Goal: Information Seeking & Learning: Find specific fact

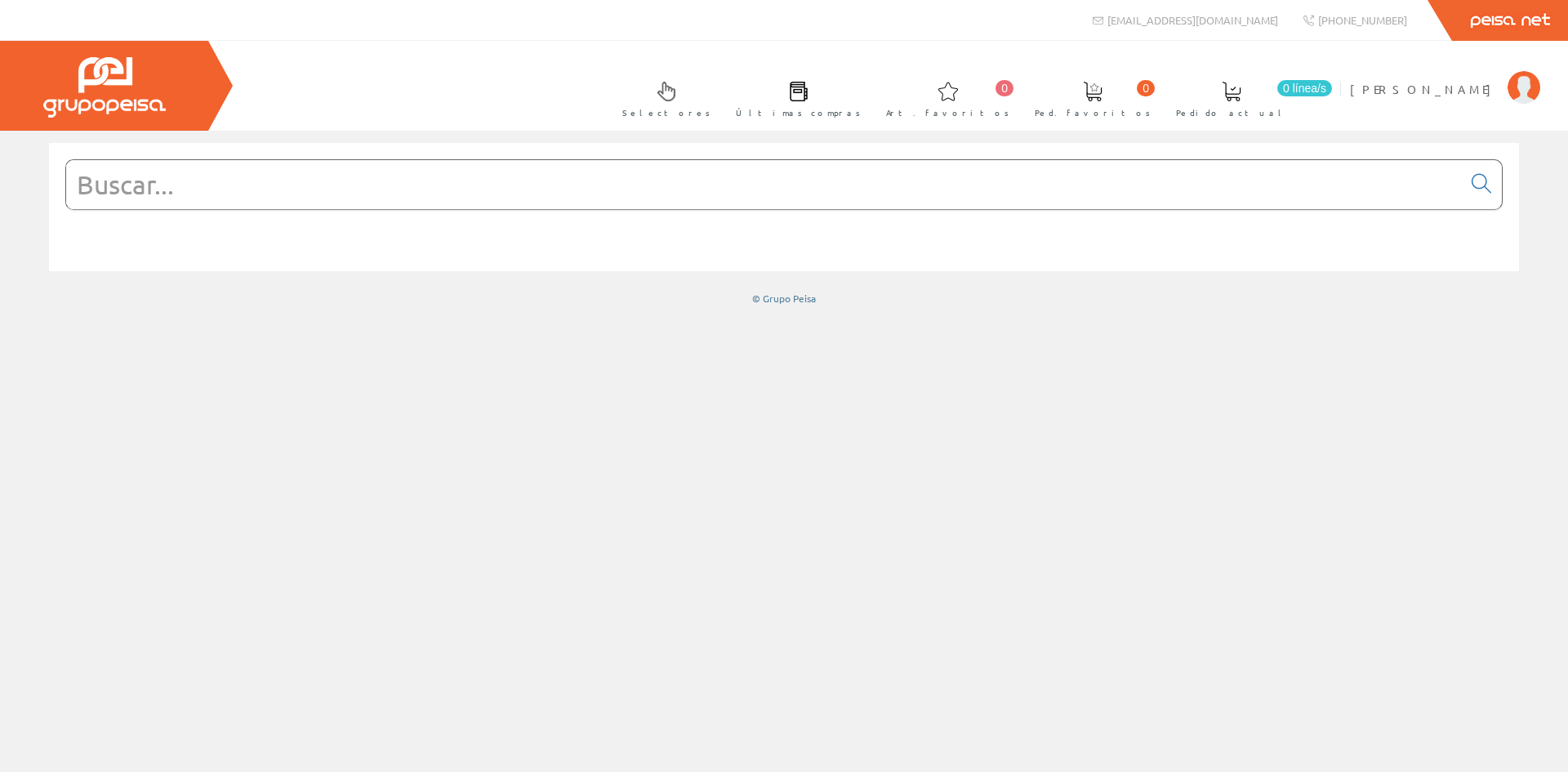
click at [680, 196] on input "text" at bounding box center [764, 185] width 1395 height 49
type input "818"
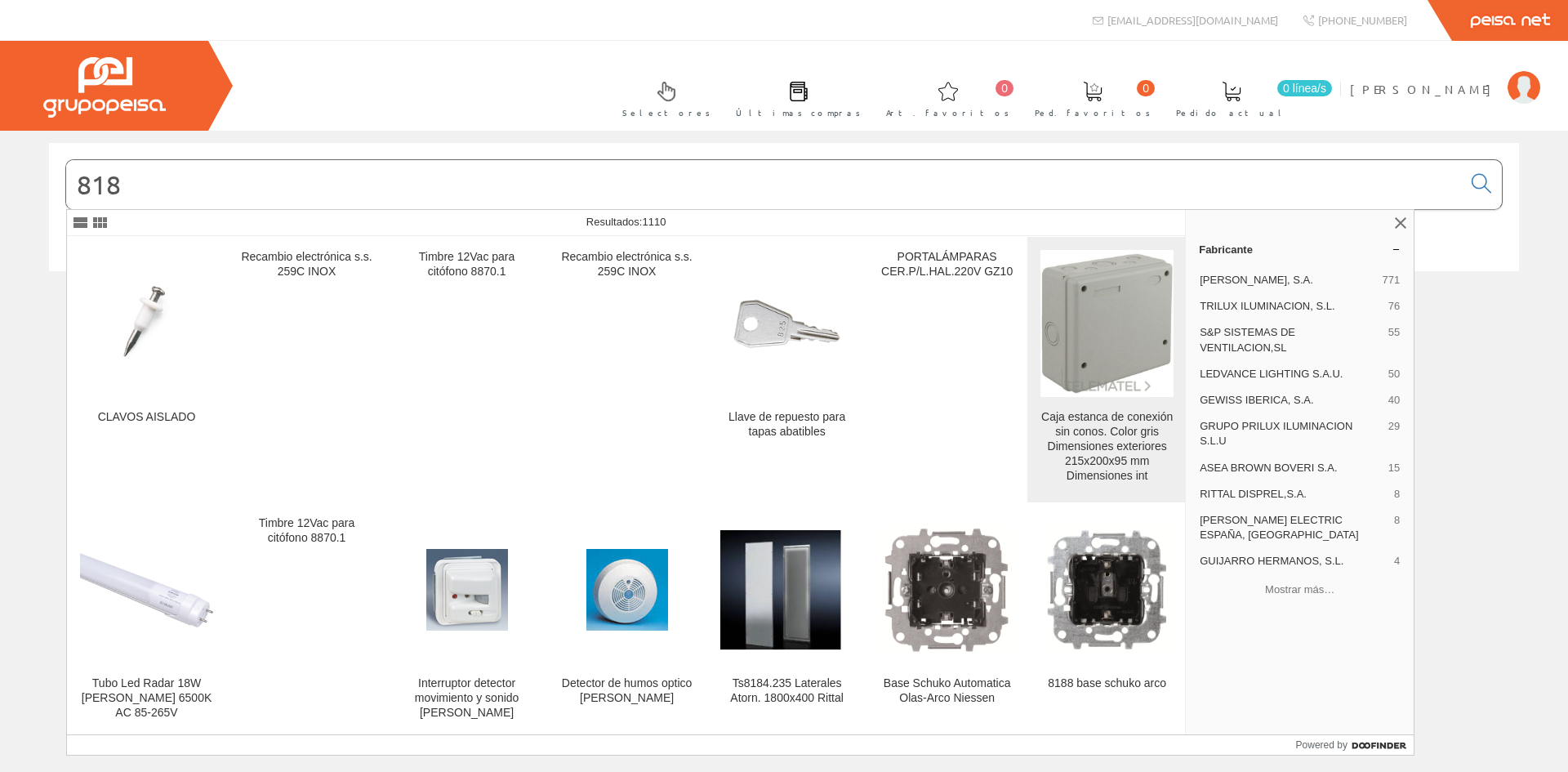
click at [1074, 361] on img at bounding box center [1106, 323] width 133 height 141
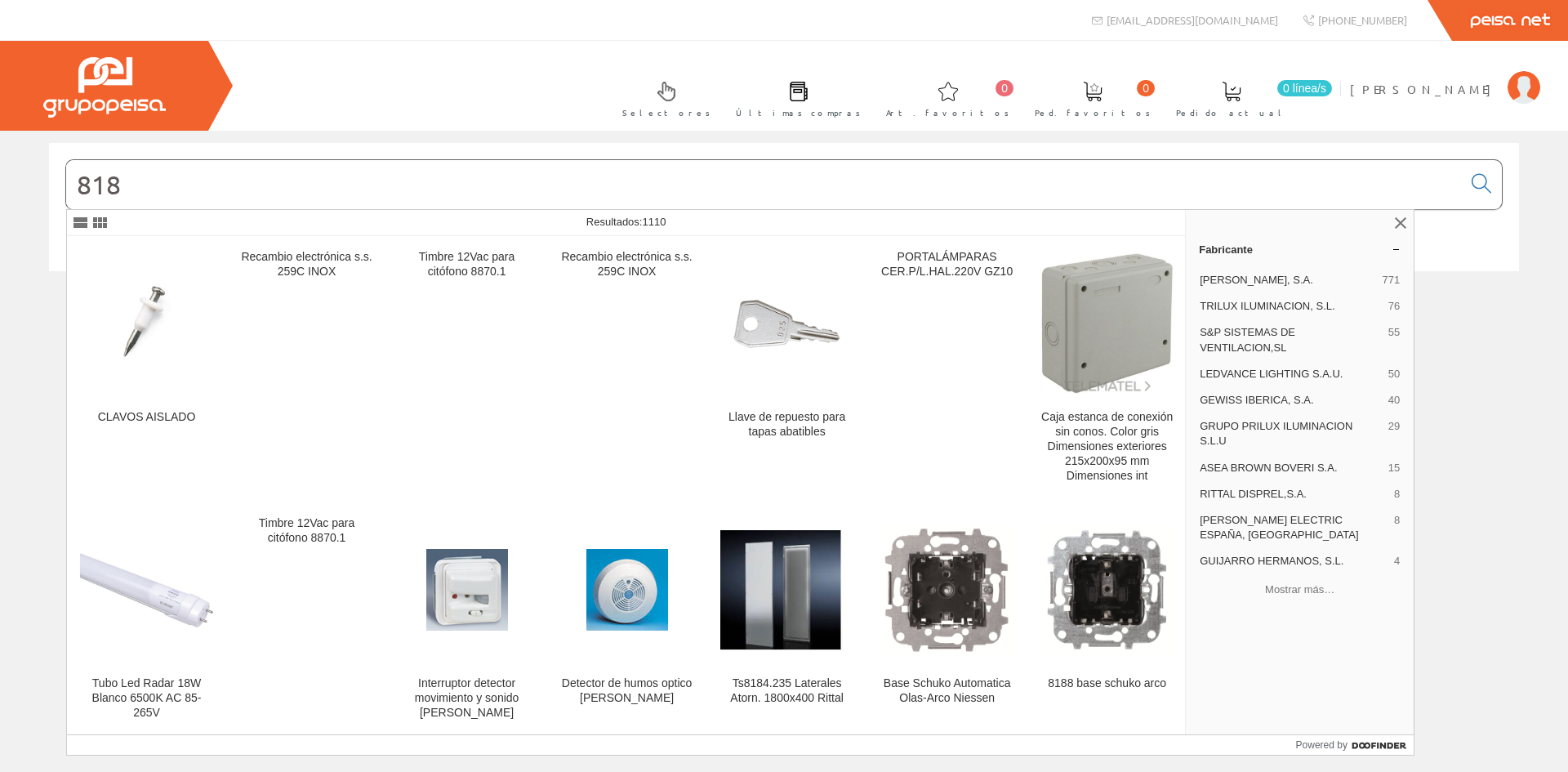
drag, startPoint x: 143, startPoint y: 200, endPoint x: 0, endPoint y: 190, distance: 143.3
click at [0, 190] on div "818 © Grupo Peisa" at bounding box center [784, 224] width 1568 height 162
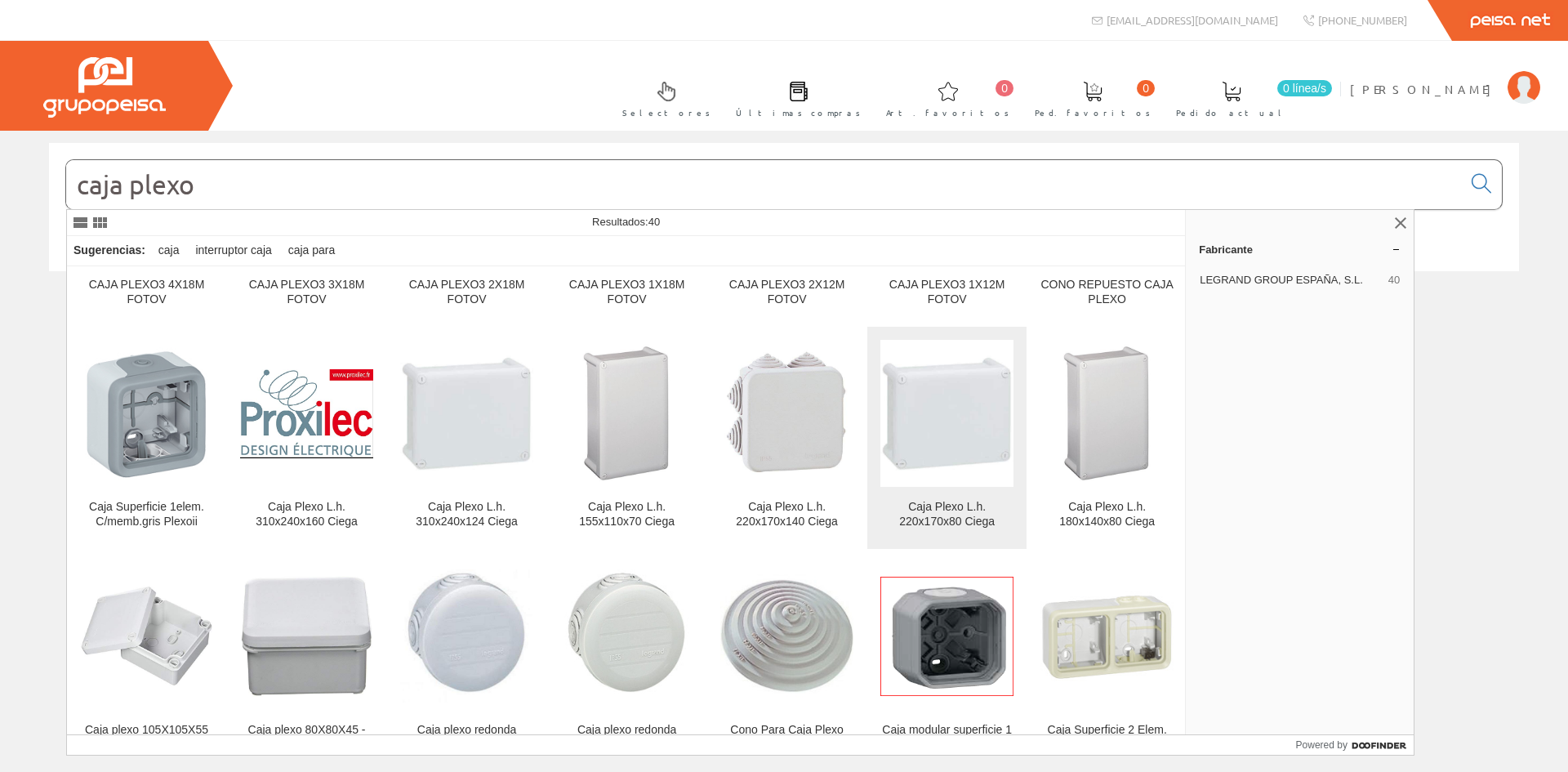
scroll to position [163, 0]
type input "caja plexo"
click at [906, 425] on img at bounding box center [946, 412] width 133 height 133
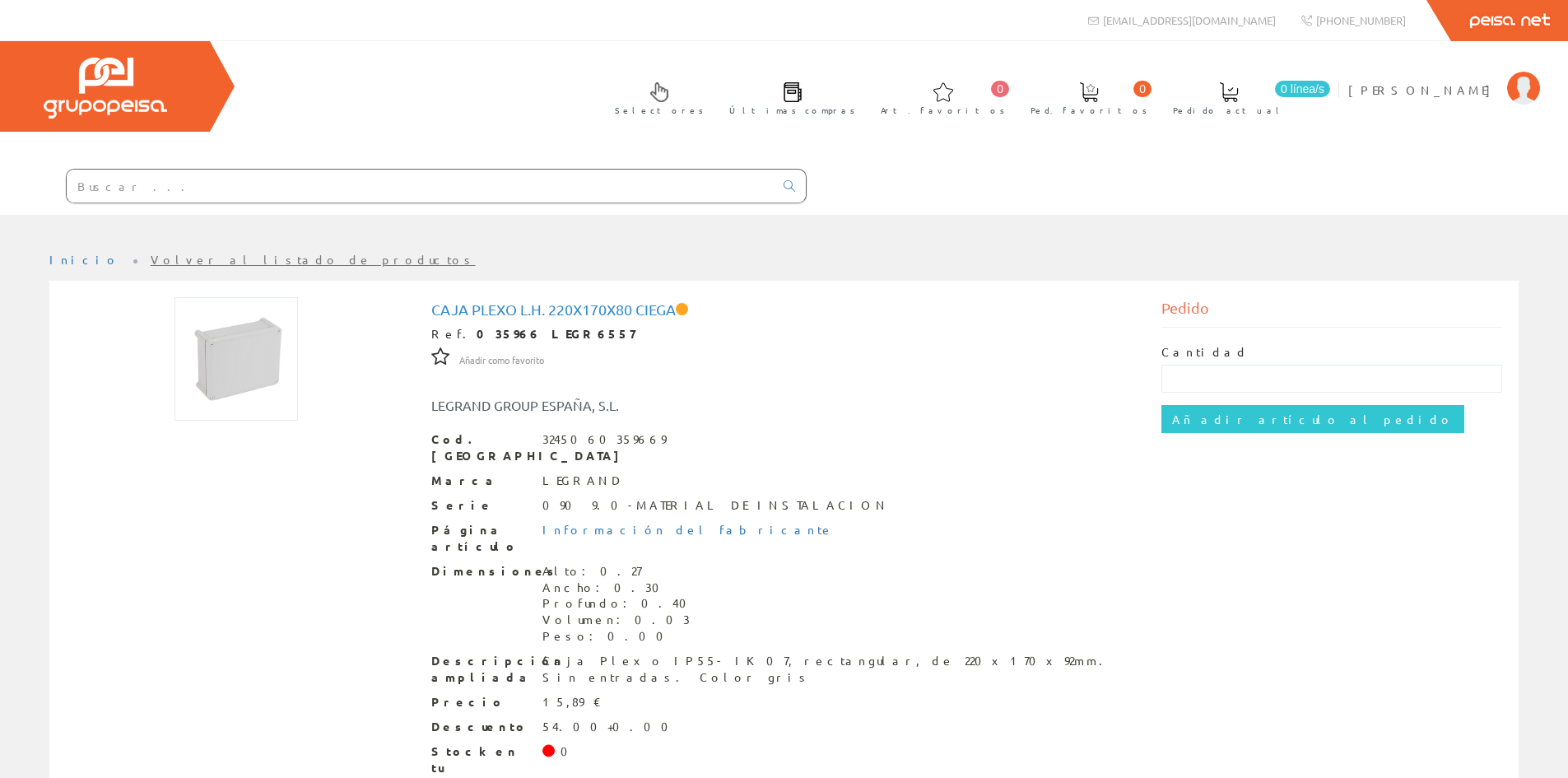
scroll to position [61, 0]
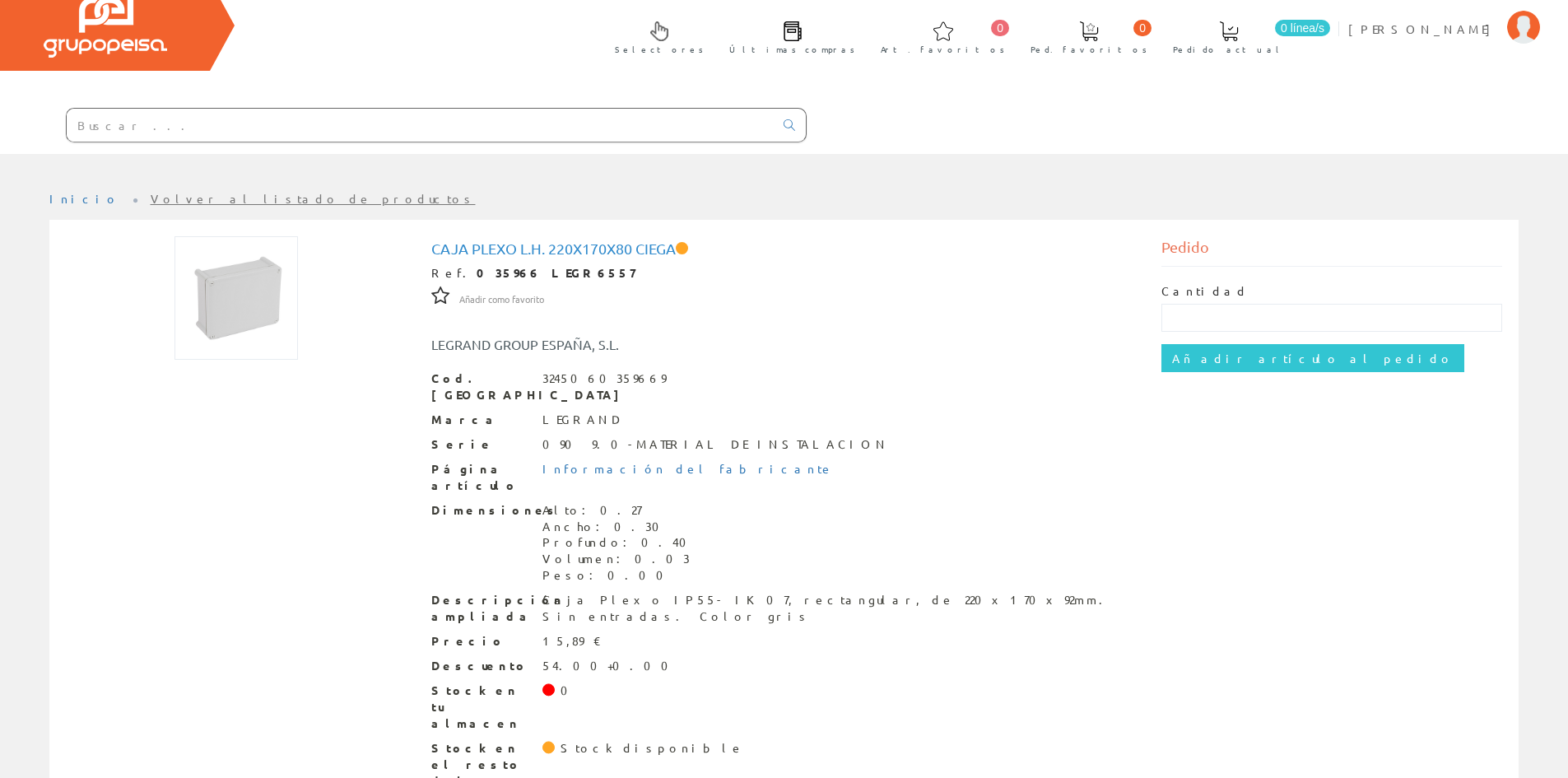
click at [296, 127] on input "text" at bounding box center [420, 124] width 707 height 33
type input "686"
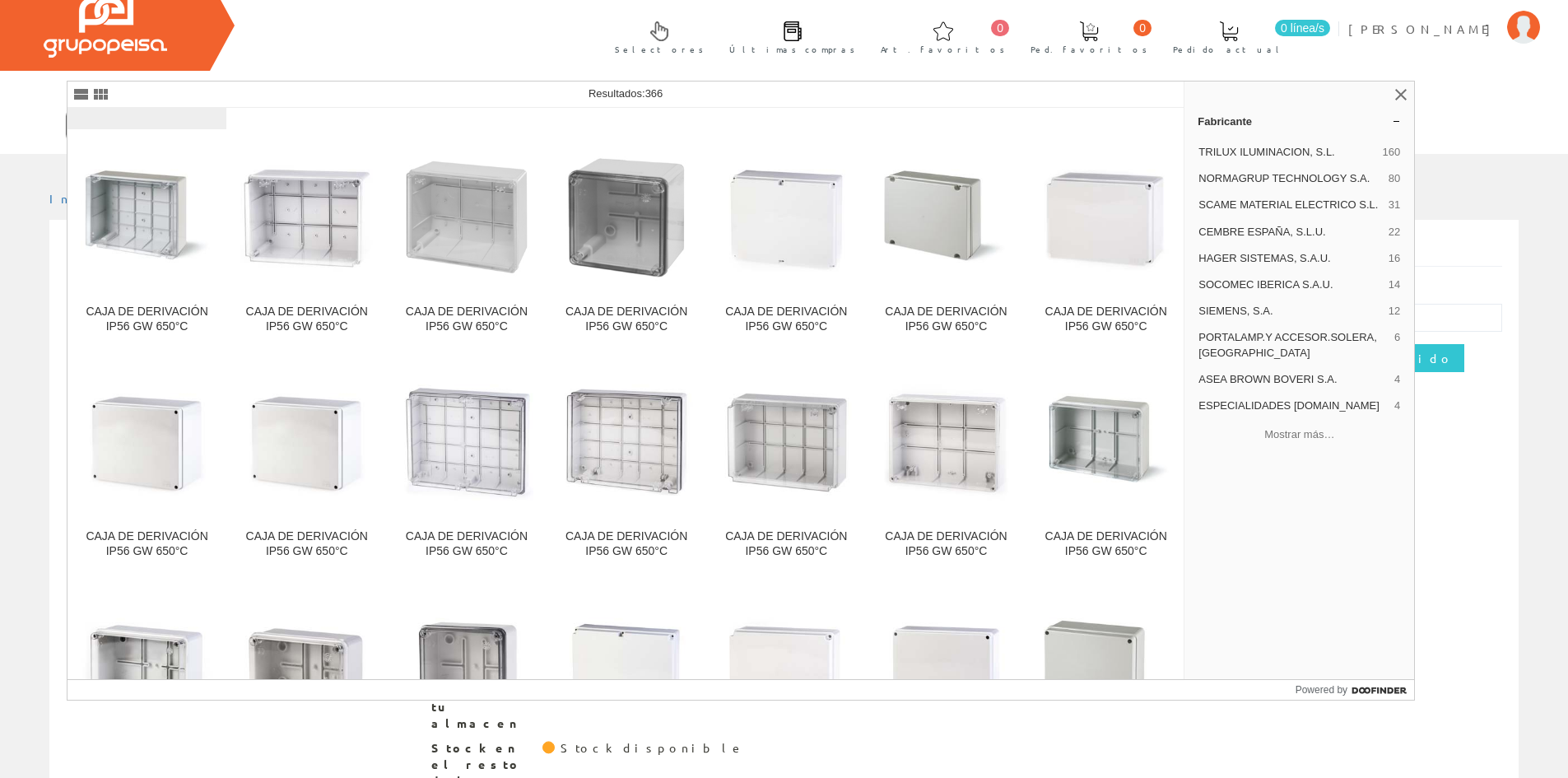
scroll to position [134, 0]
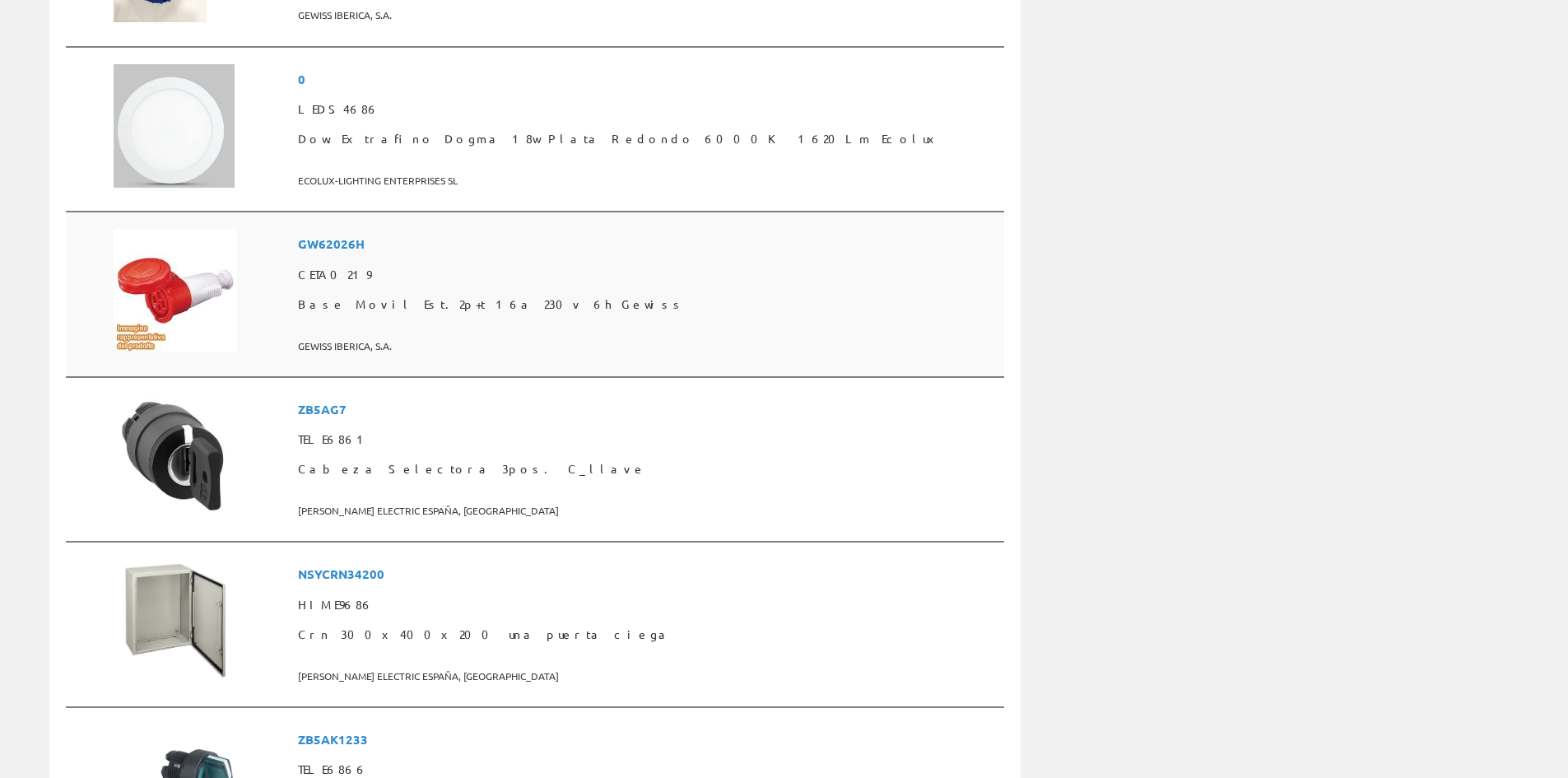
scroll to position [3293, 0]
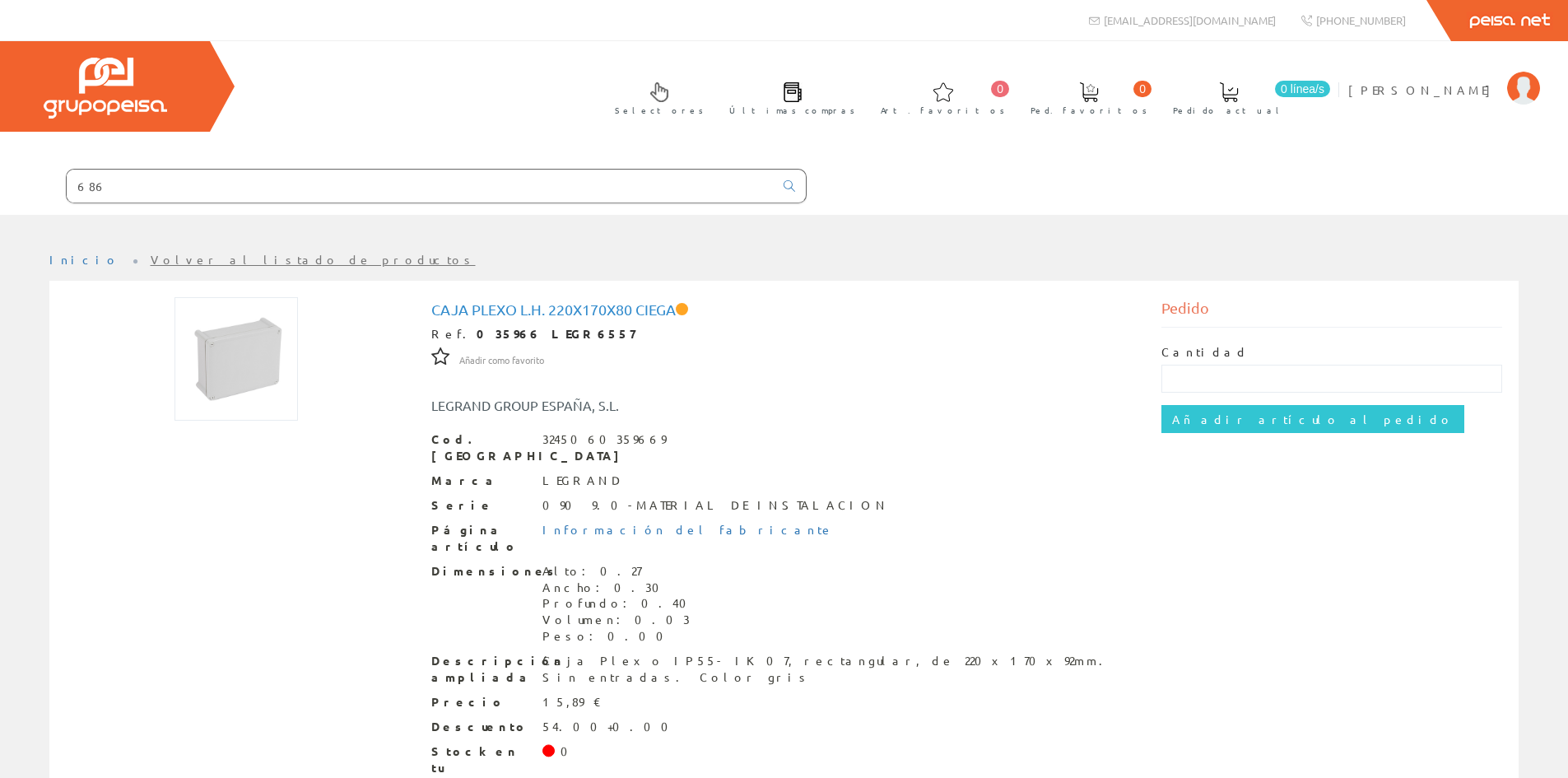
scroll to position [61, 0]
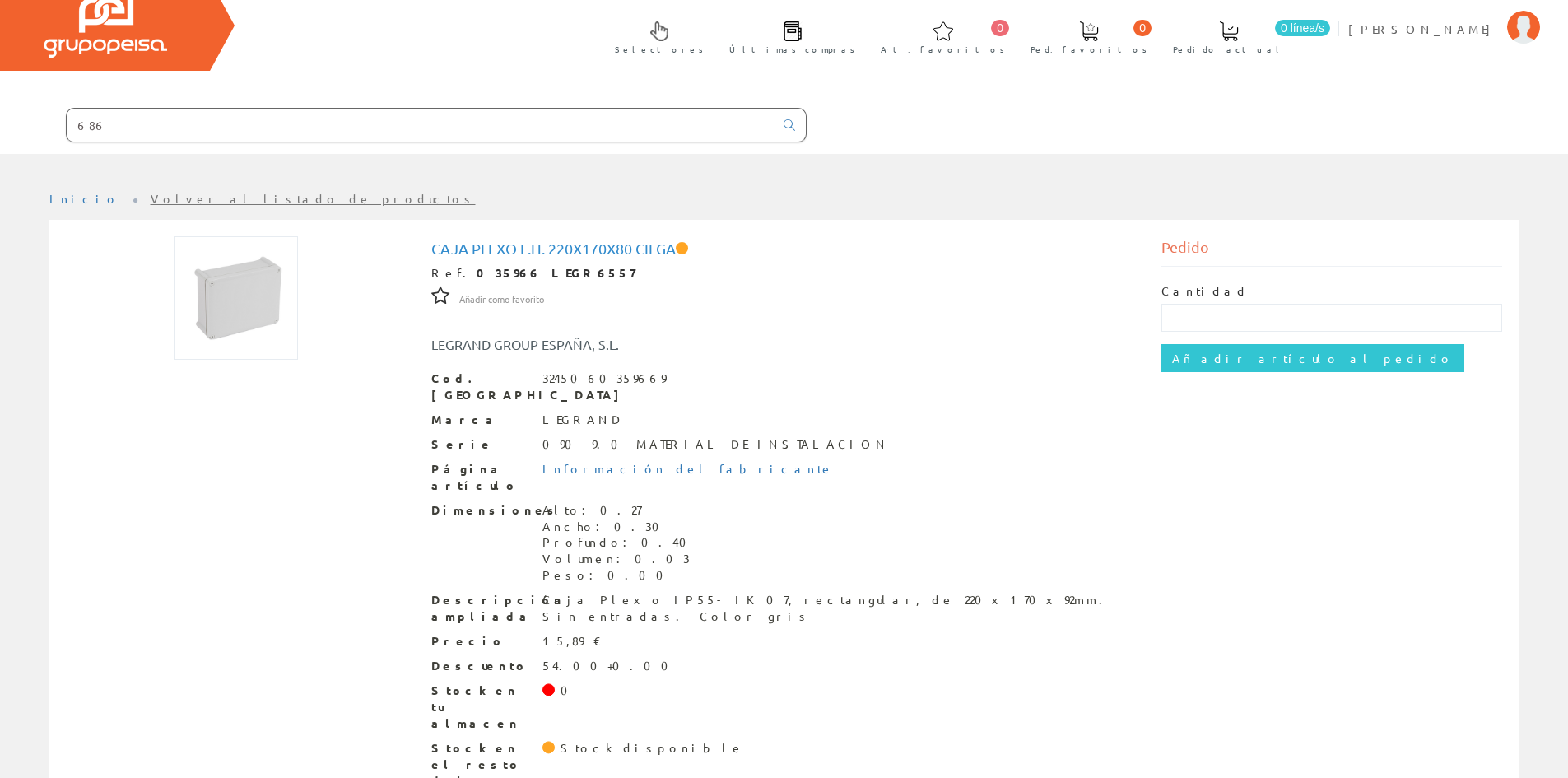
drag, startPoint x: 131, startPoint y: 131, endPoint x: 41, endPoint y: 126, distance: 90.1
click at [41, 126] on form "686" at bounding box center [403, 124] width 806 height 35
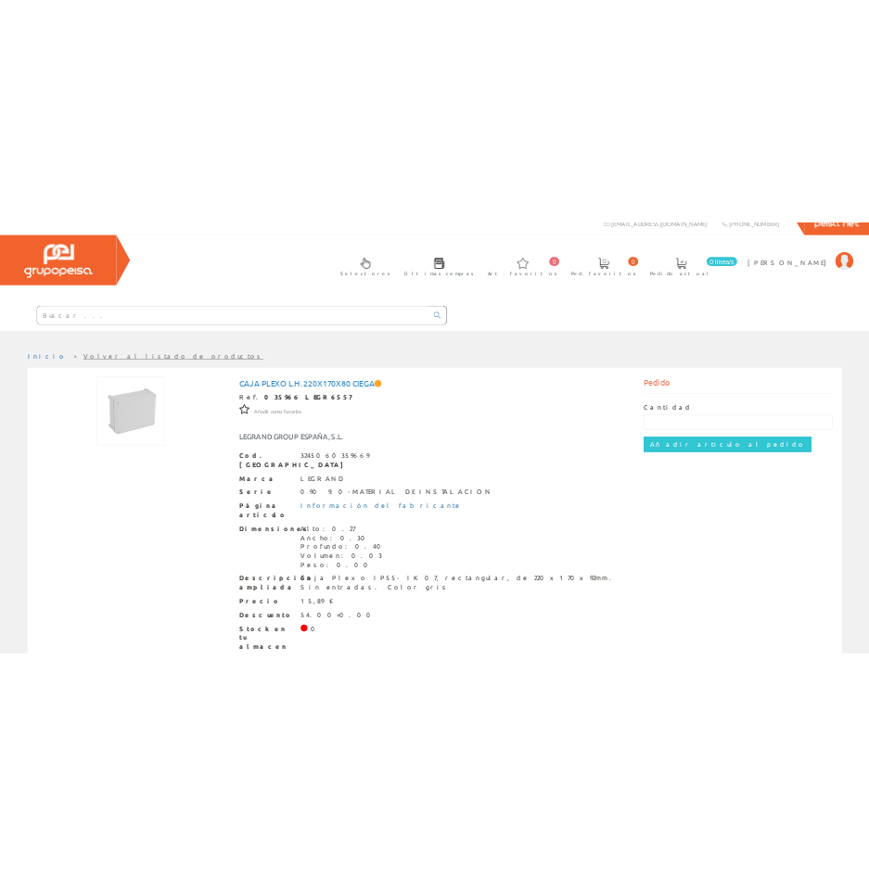
scroll to position [0, 0]
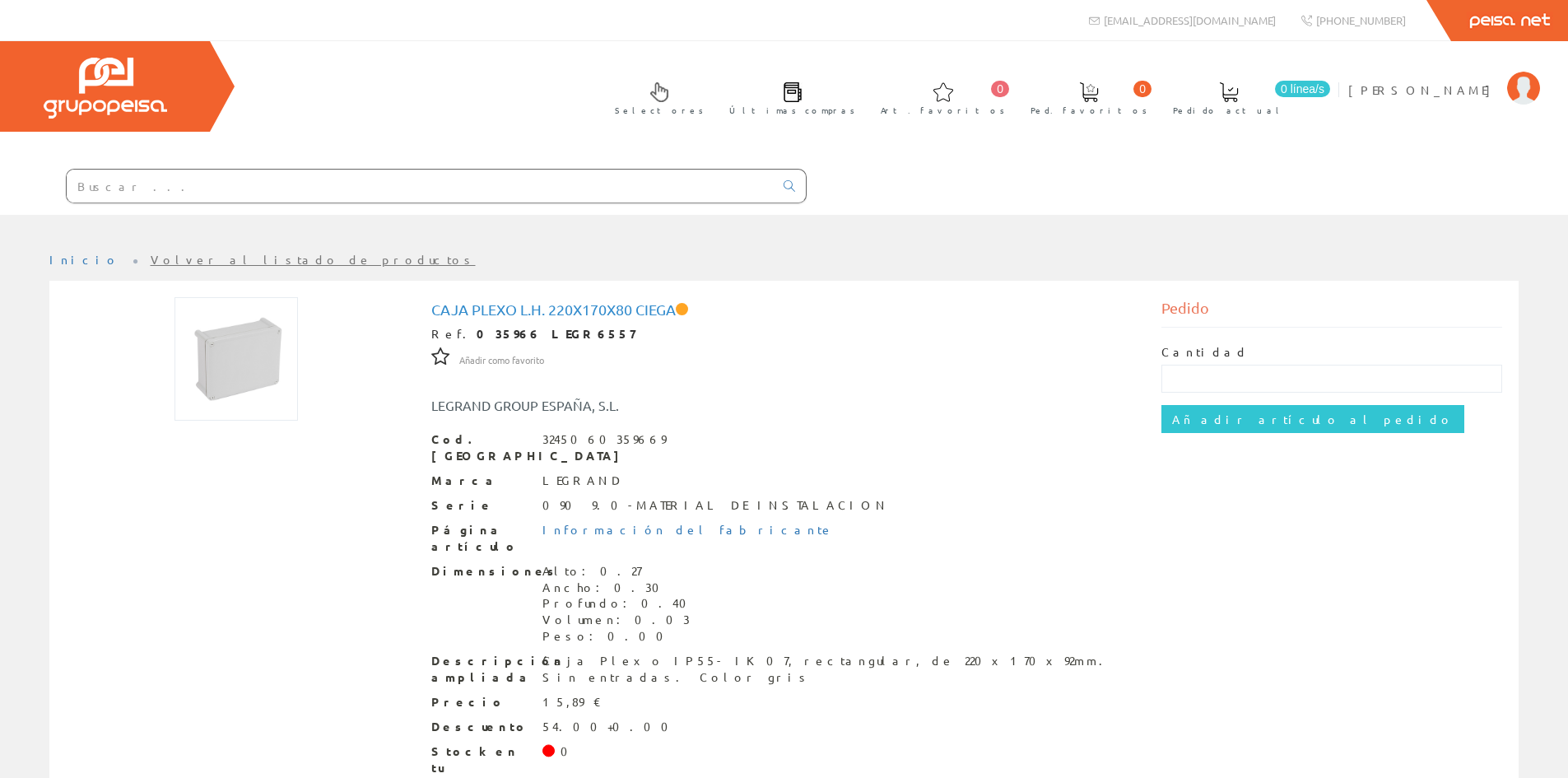
click at [389, 187] on input "text" at bounding box center [420, 186] width 707 height 33
